Goal: Task Accomplishment & Management: Complete application form

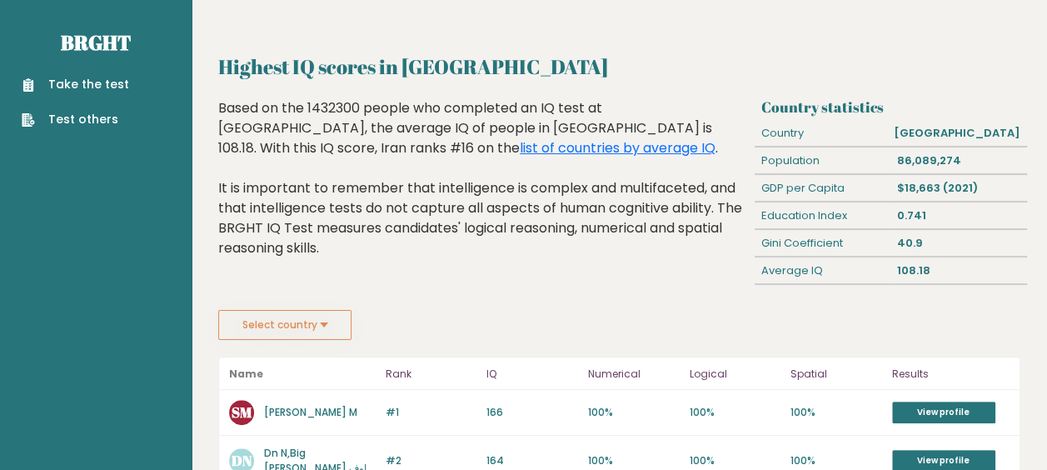
click at [107, 80] on link "Take the test" at bounding box center [75, 84] width 107 height 17
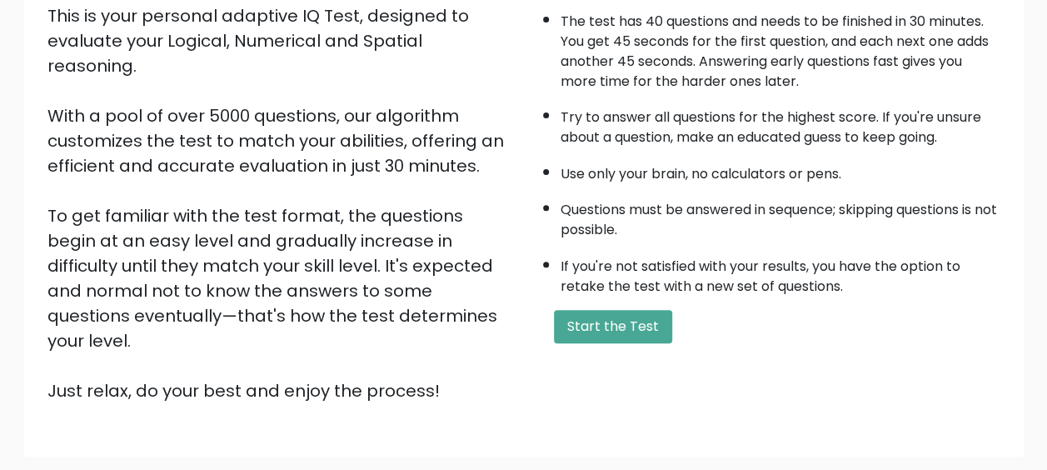
scroll to position [293, 0]
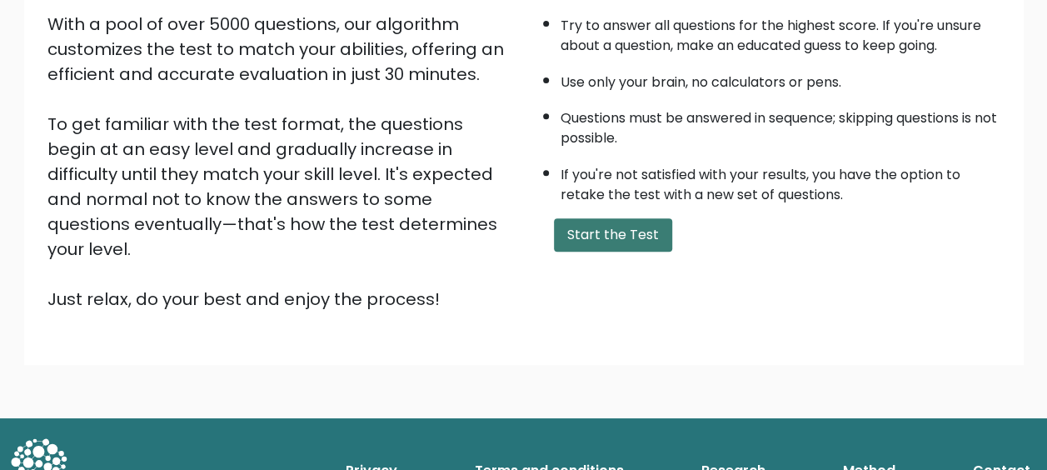
click at [628, 222] on button "Start the Test" at bounding box center [613, 234] width 118 height 33
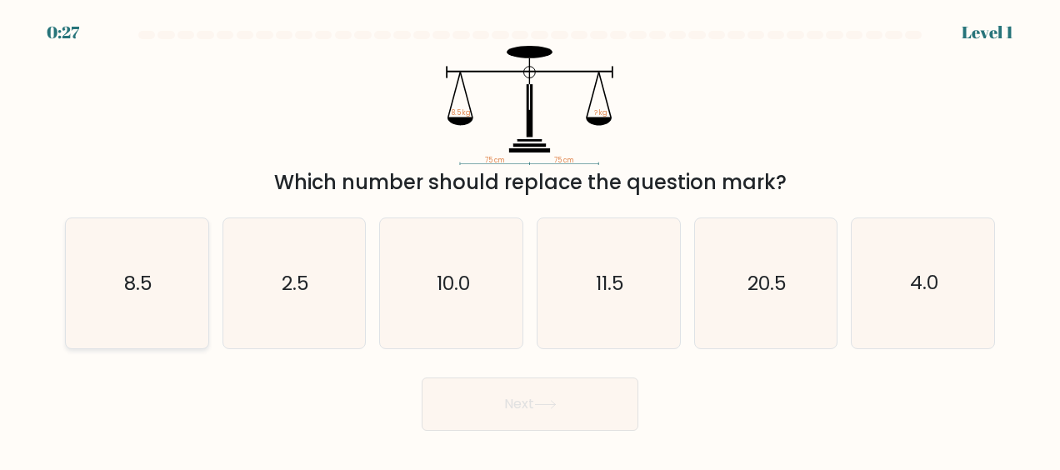
click at [178, 306] on icon "8.5" at bounding box center [137, 283] width 130 height 130
click at [530, 239] on input "a. 8.5" at bounding box center [530, 237] width 1 height 4
radio input "true"
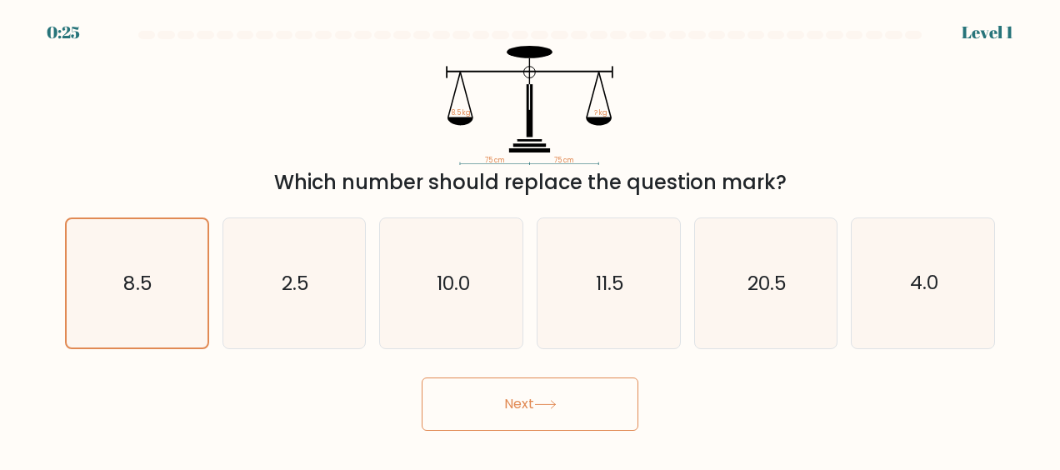
click at [506, 391] on button "Next" at bounding box center [530, 403] width 217 height 53
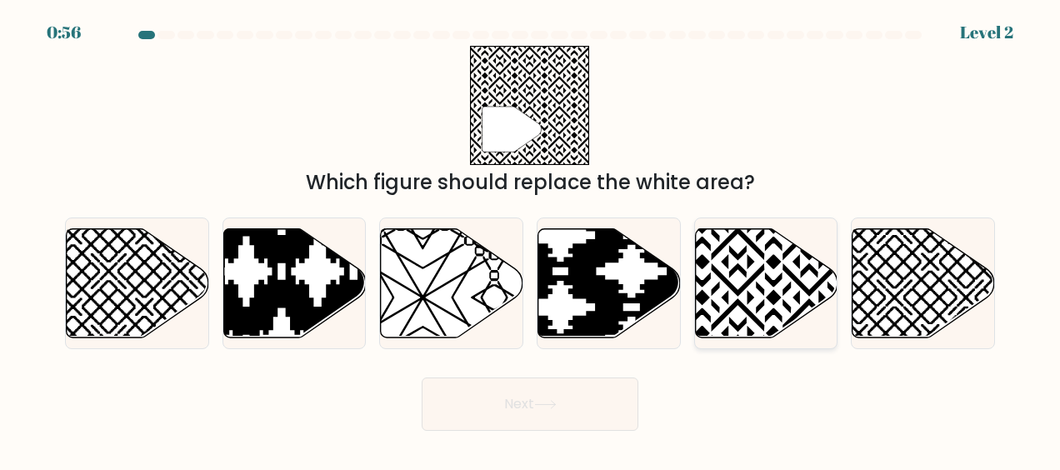
click at [738, 302] on icon at bounding box center [809, 225] width 287 height 287
click at [531, 239] on input "e." at bounding box center [530, 237] width 1 height 4
radio input "true"
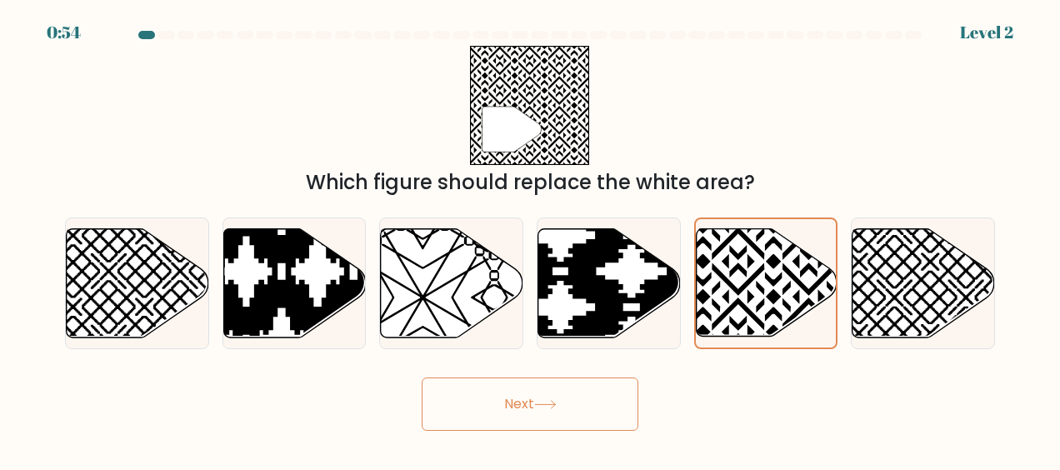
click at [517, 403] on button "Next" at bounding box center [530, 403] width 217 height 53
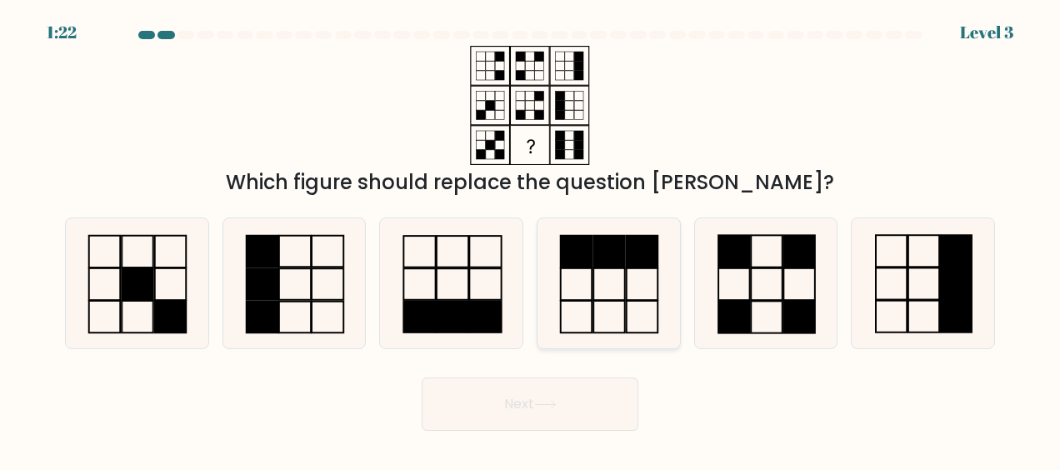
click at [608, 289] on icon at bounding box center [608, 283] width 130 height 130
click at [531, 239] on input "d." at bounding box center [530, 237] width 1 height 4
radio input "true"
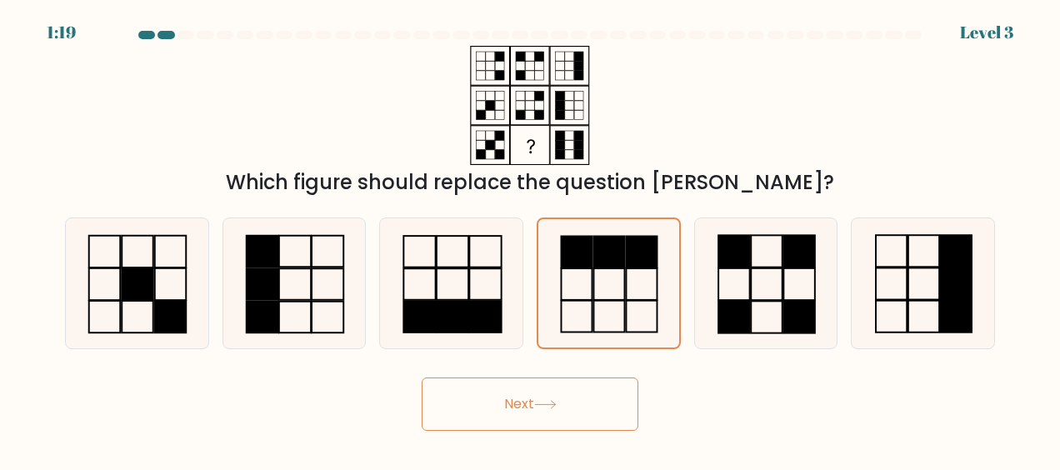
click at [565, 387] on button "Next" at bounding box center [530, 403] width 217 height 53
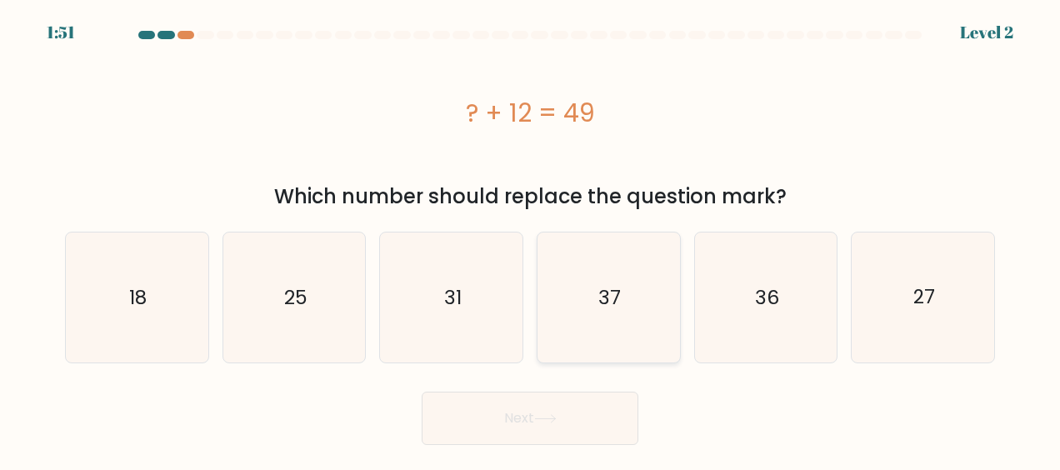
click at [595, 312] on icon "37" at bounding box center [608, 297] width 130 height 130
click at [531, 239] on input "d. 37" at bounding box center [530, 237] width 1 height 4
radio input "true"
click at [578, 407] on button "Next" at bounding box center [530, 418] width 217 height 53
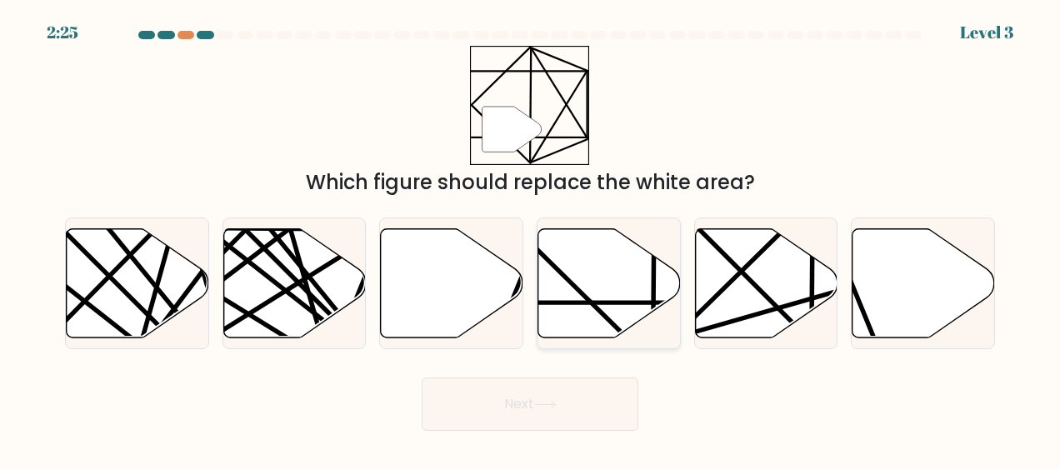
click at [637, 288] on icon at bounding box center [609, 282] width 142 height 109
click at [531, 239] on input "d." at bounding box center [530, 237] width 1 height 4
radio input "true"
click at [560, 398] on button "Next" at bounding box center [530, 403] width 217 height 53
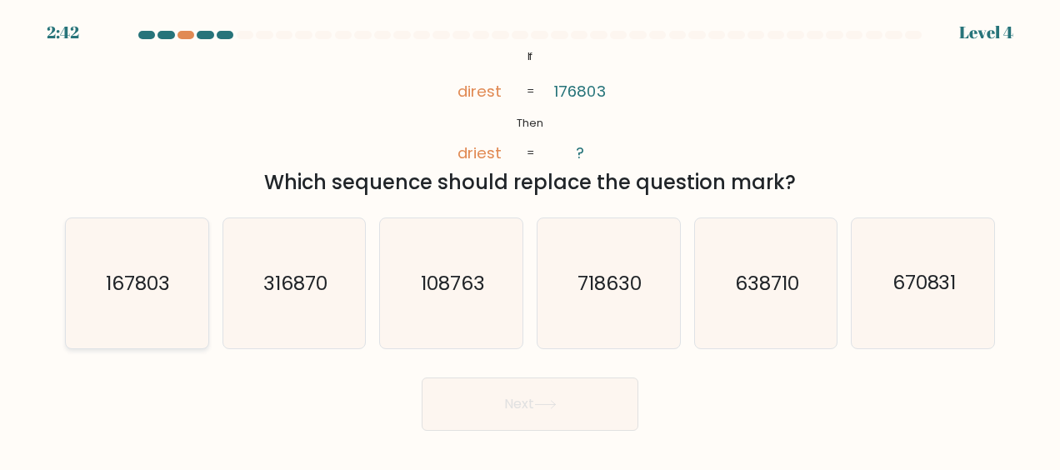
click at [188, 292] on icon "167803" at bounding box center [137, 283] width 130 height 130
click at [530, 239] on input "a. 167803" at bounding box center [530, 237] width 1 height 4
radio input "true"
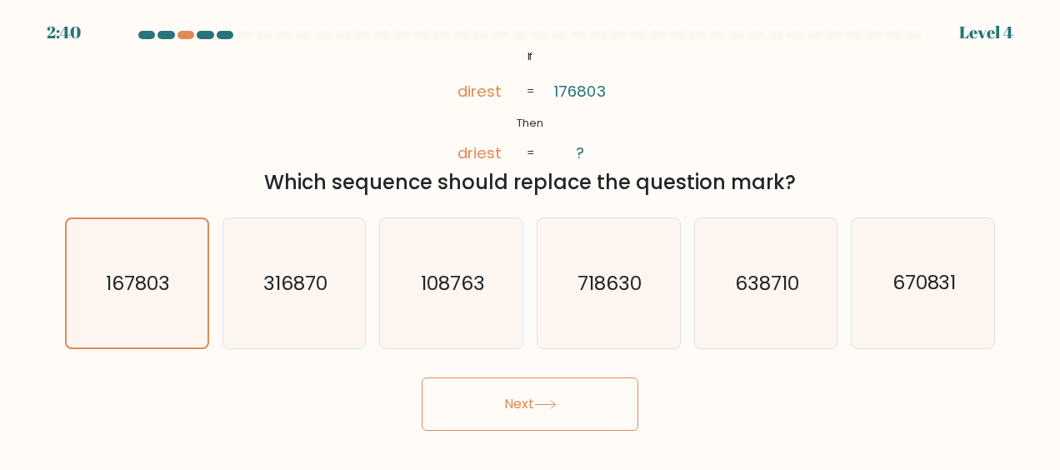
click at [533, 402] on button "Next" at bounding box center [530, 403] width 217 height 53
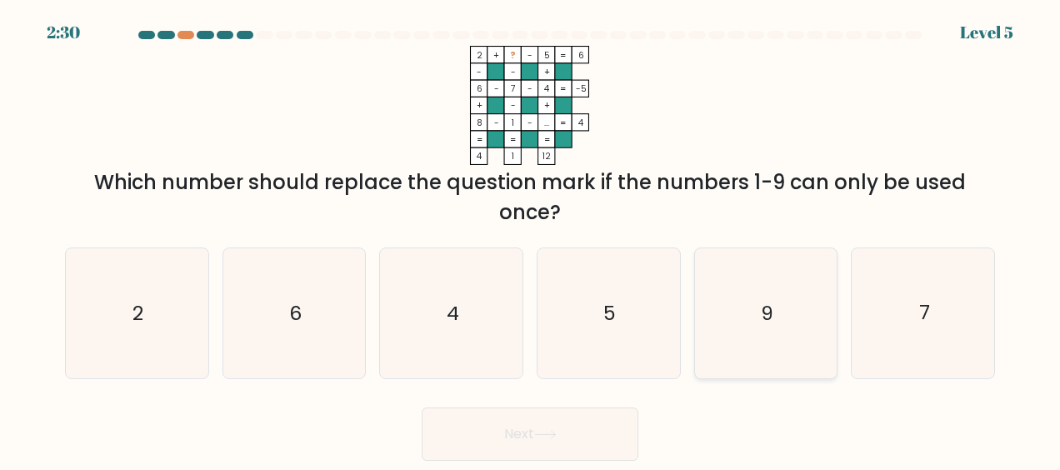
click at [753, 303] on icon "9" at bounding box center [766, 313] width 130 height 130
click at [531, 239] on input "e. 9" at bounding box center [530, 237] width 1 height 4
radio input "true"
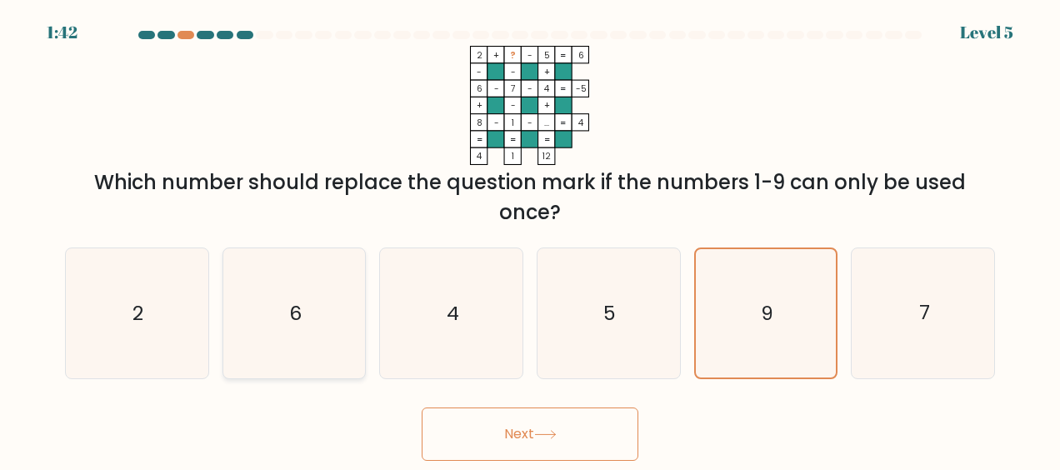
click at [317, 278] on icon "6" at bounding box center [294, 313] width 130 height 130
click at [530, 239] on input "b. 6" at bounding box center [530, 237] width 1 height 4
radio input "true"
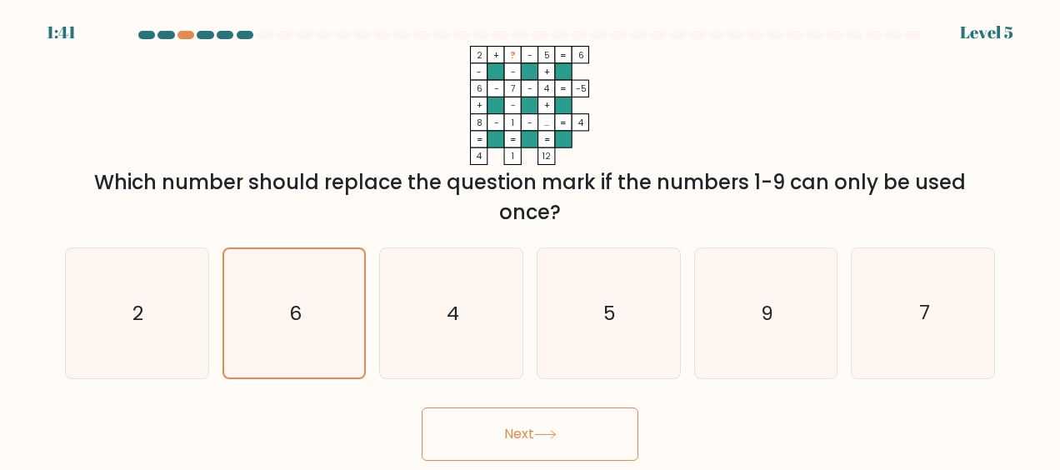
click at [594, 425] on button "Next" at bounding box center [530, 433] width 217 height 53
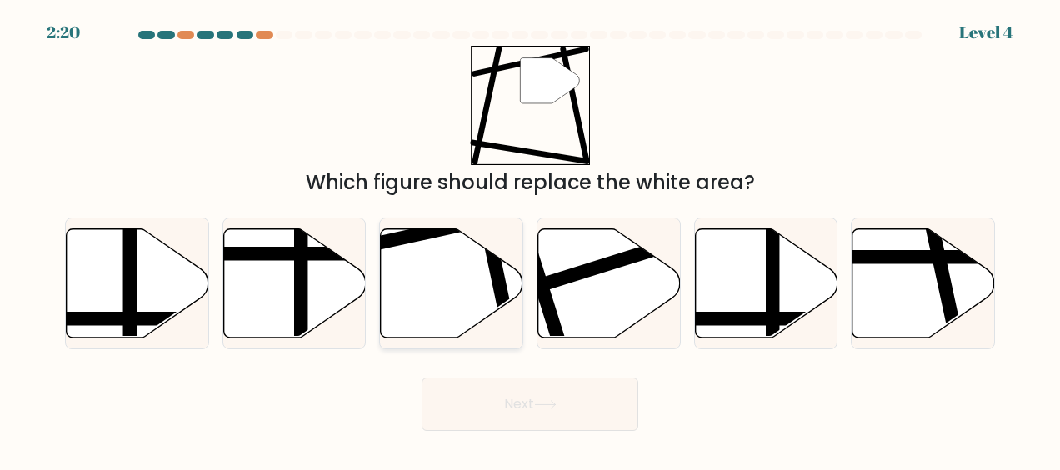
click at [457, 250] on icon at bounding box center [452, 282] width 142 height 109
click at [530, 239] on input "c." at bounding box center [530, 237] width 1 height 4
radio input "true"
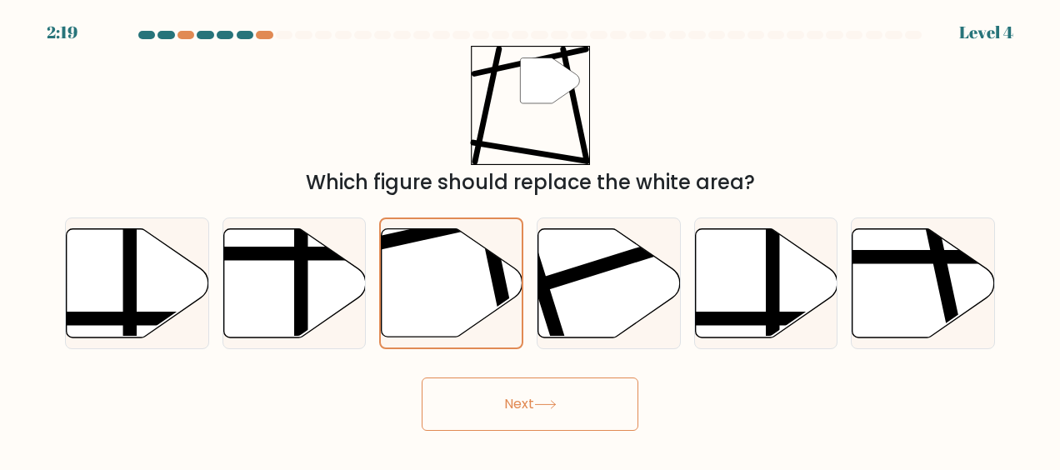
click at [513, 412] on button "Next" at bounding box center [530, 403] width 217 height 53
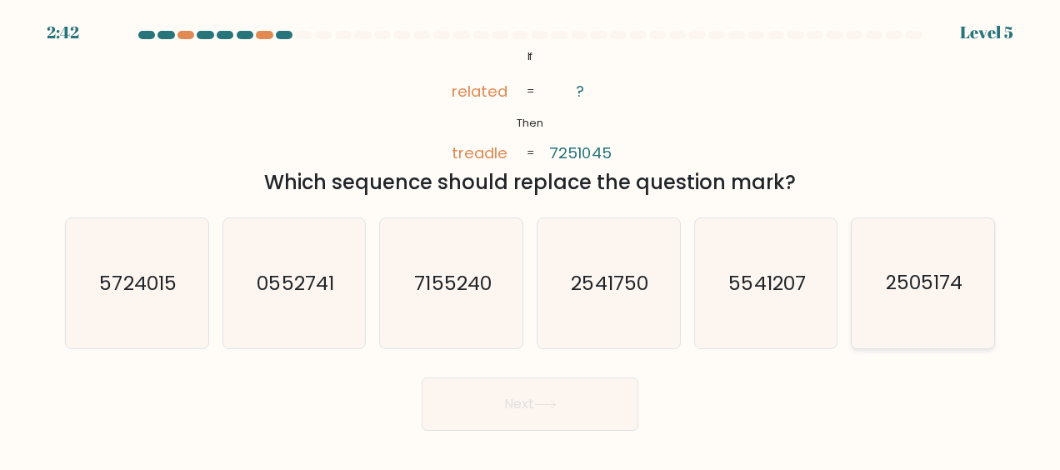
click at [908, 297] on icon "2505174" at bounding box center [923, 283] width 130 height 130
click at [531, 239] on input "f. 2505174" at bounding box center [530, 237] width 1 height 4
radio input "true"
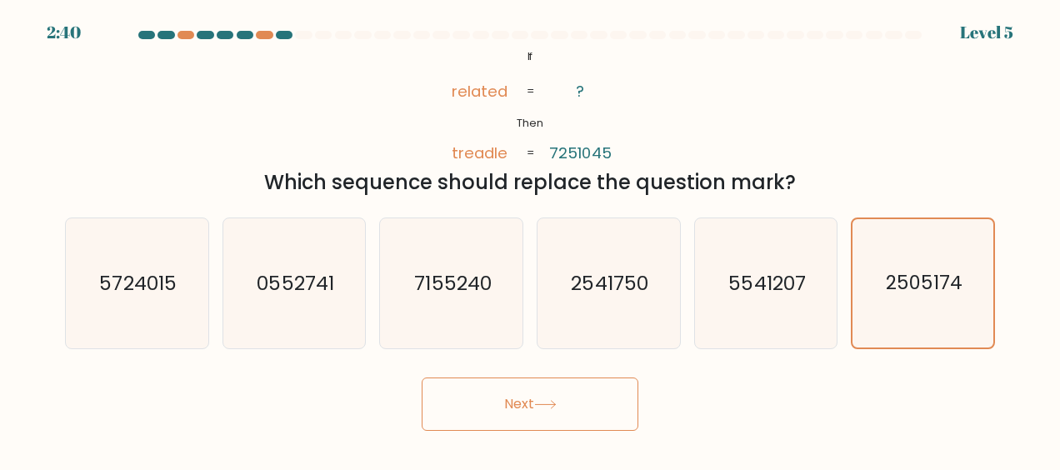
click at [543, 417] on button "Next" at bounding box center [530, 403] width 217 height 53
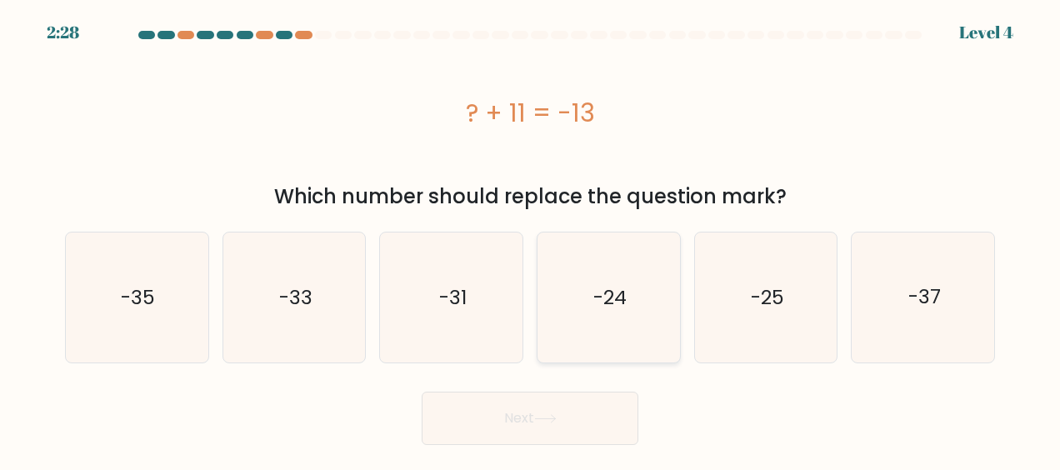
click at [596, 287] on text "-24" at bounding box center [609, 297] width 33 height 27
click at [531, 239] on input "d. -24" at bounding box center [530, 237] width 1 height 4
radio input "true"
click at [543, 410] on button "Next" at bounding box center [530, 418] width 217 height 53
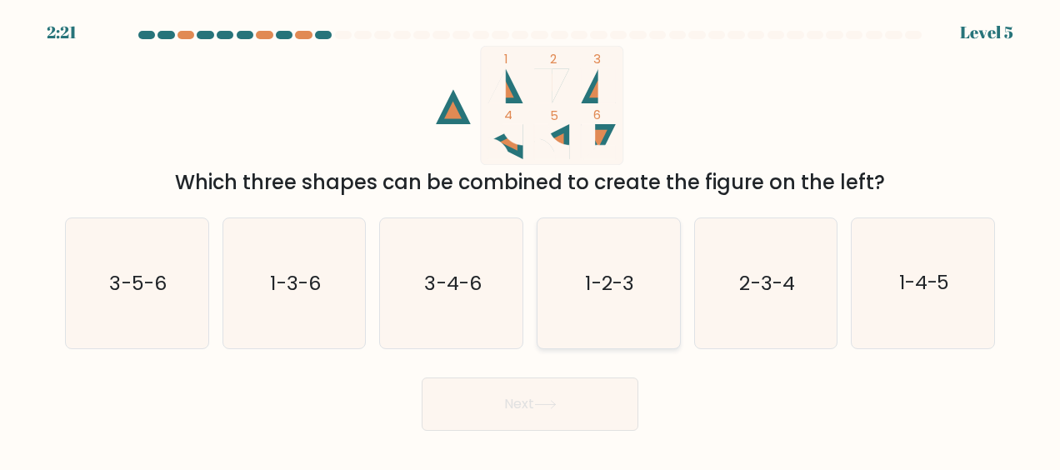
click at [627, 280] on text "1-2-3" at bounding box center [610, 283] width 48 height 27
click at [531, 239] on input "d. 1-2-3" at bounding box center [530, 237] width 1 height 4
radio input "true"
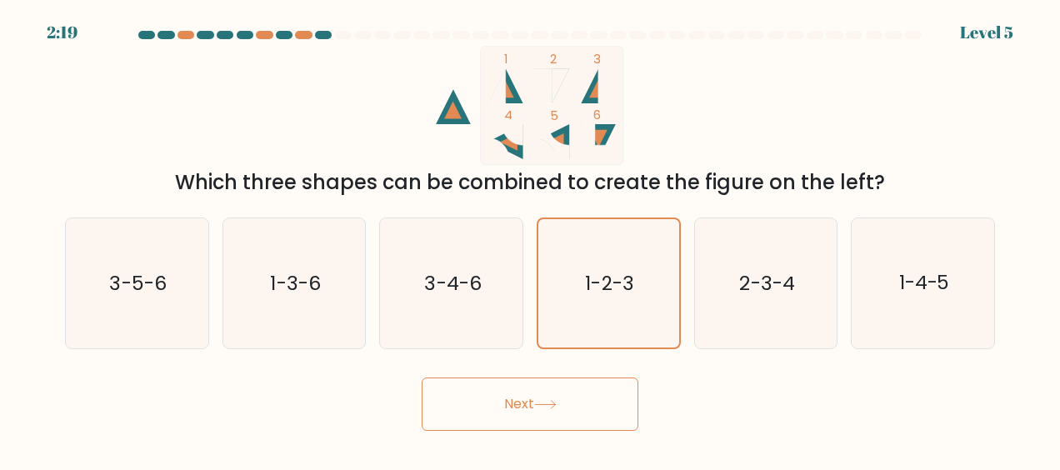
click at [578, 396] on button "Next" at bounding box center [530, 403] width 217 height 53
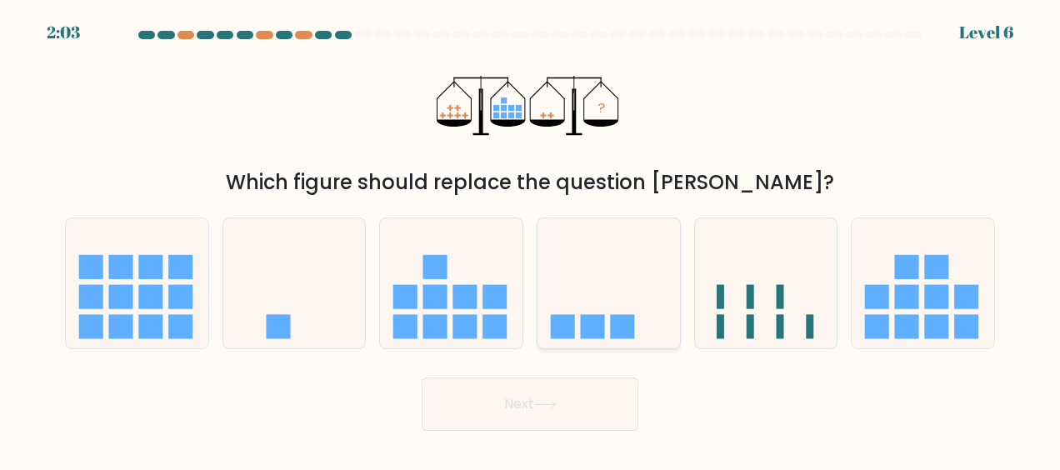
click at [582, 302] on icon at bounding box center [608, 283] width 142 height 117
click at [531, 239] on input "d." at bounding box center [530, 237] width 1 height 4
radio input "true"
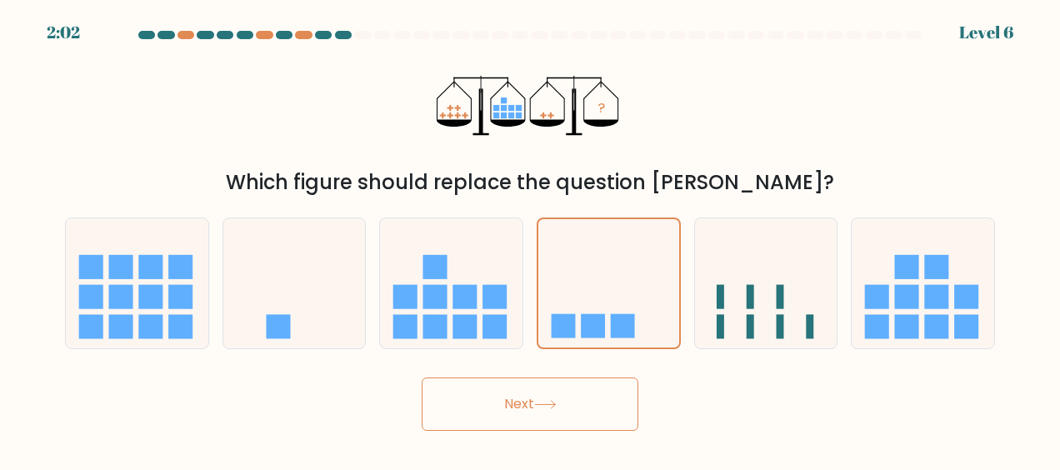
click at [544, 421] on button "Next" at bounding box center [530, 403] width 217 height 53
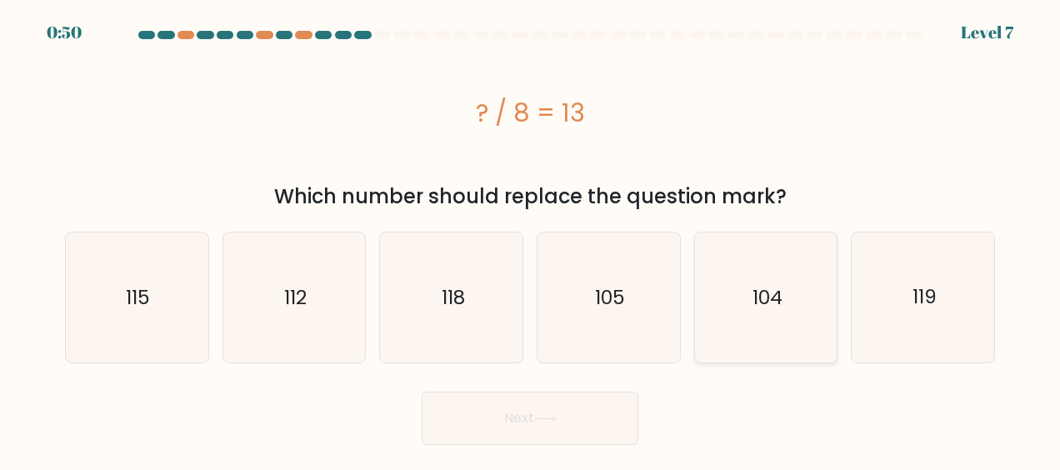
click at [767, 323] on icon "104" at bounding box center [766, 297] width 130 height 130
click at [531, 239] on input "e. 104" at bounding box center [530, 237] width 1 height 4
radio input "true"
click at [606, 409] on button "Next" at bounding box center [530, 418] width 217 height 53
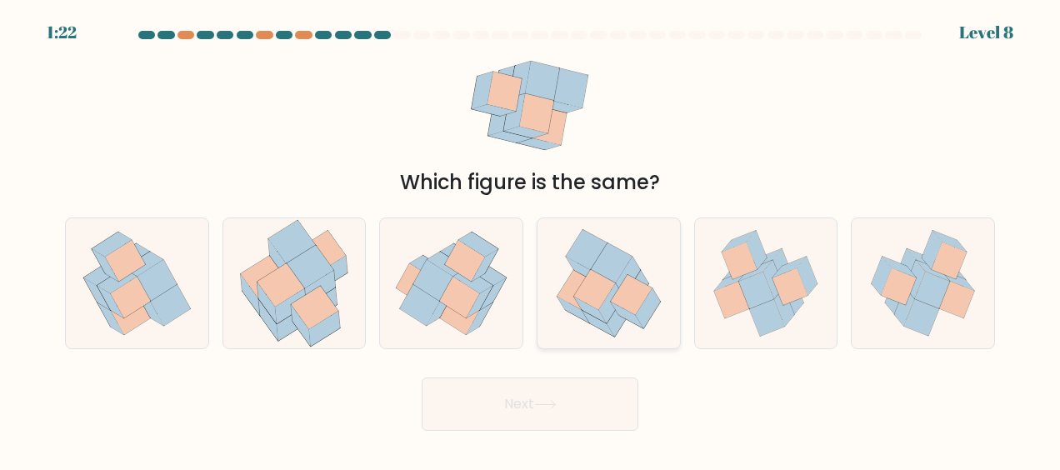
click at [600, 293] on icon at bounding box center [594, 290] width 42 height 40
click at [531, 239] on input "d." at bounding box center [530, 237] width 1 height 4
radio input "true"
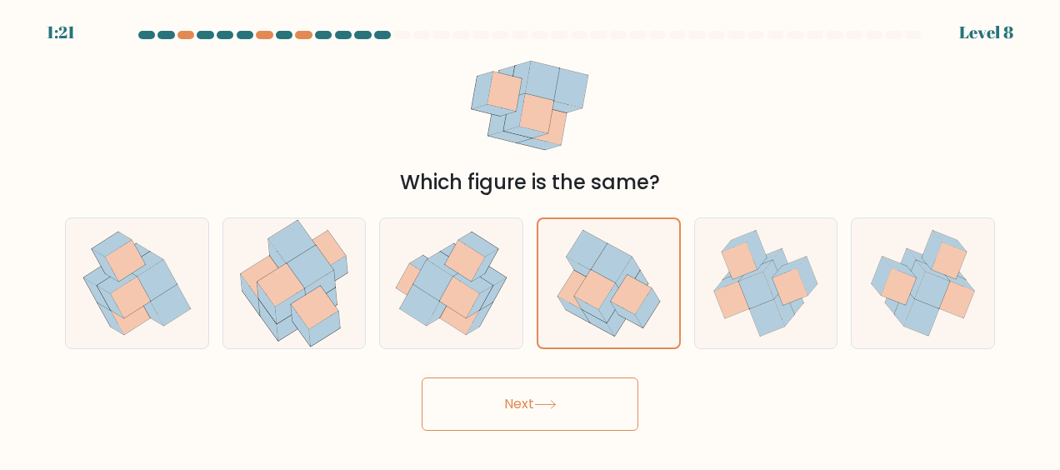
click at [541, 412] on button "Next" at bounding box center [530, 403] width 217 height 53
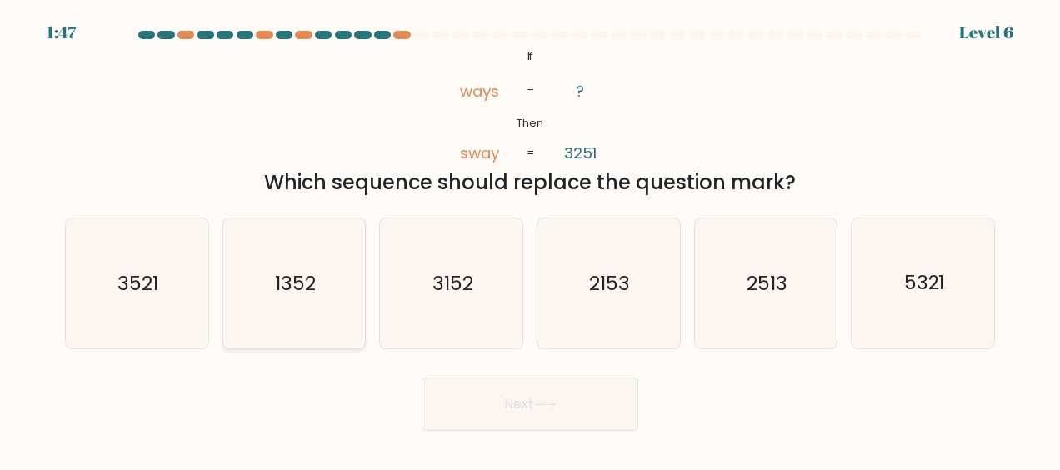
click at [335, 275] on icon "1352" at bounding box center [294, 283] width 130 height 130
click at [530, 239] on input "b. 1352" at bounding box center [530, 237] width 1 height 4
radio input "true"
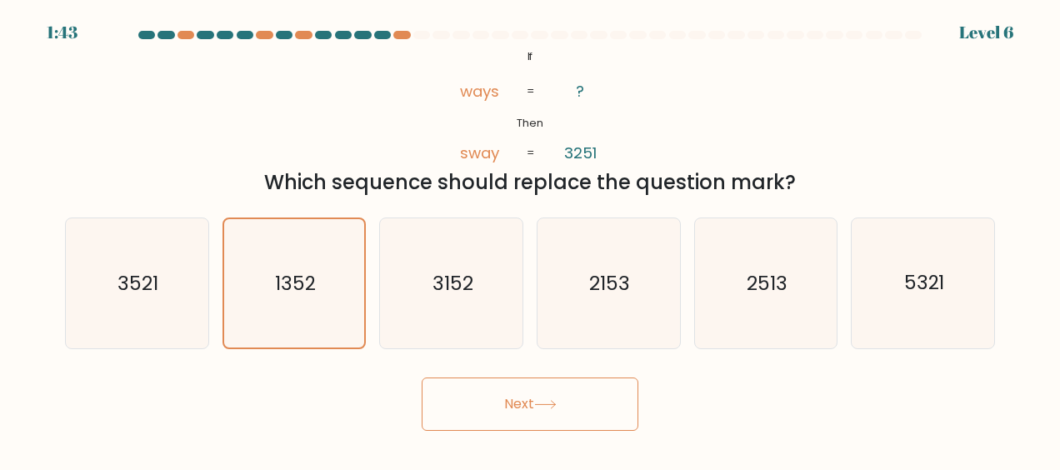
click at [577, 422] on button "Next" at bounding box center [530, 403] width 217 height 53
